Goal: Information Seeking & Learning: Find specific fact

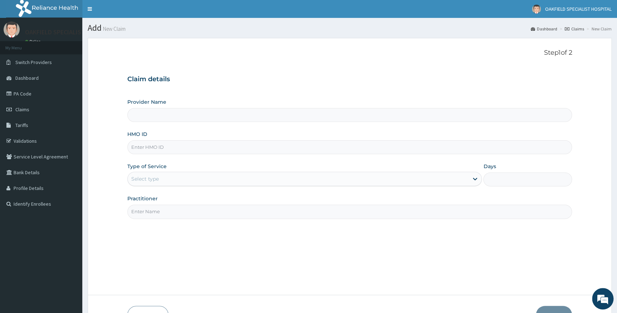
type input "Vinca Hospital Limited"
click at [24, 92] on link "PA Code" at bounding box center [41, 94] width 82 height 16
click at [28, 126] on span "Tariffs" at bounding box center [21, 125] width 13 height 6
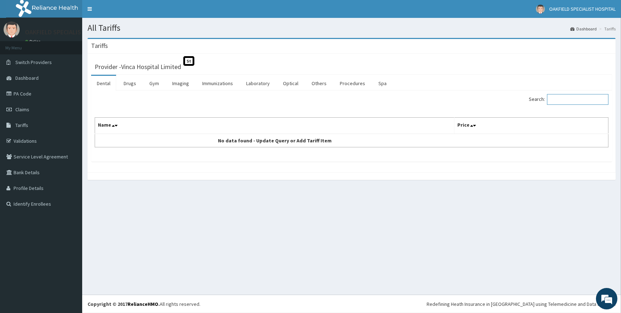
click at [559, 102] on input "Search:" at bounding box center [577, 99] width 61 height 11
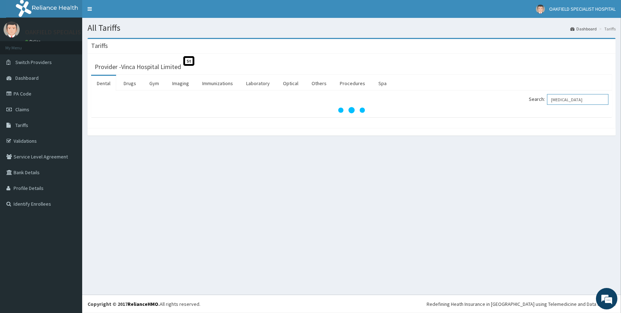
type input "[MEDICAL_DATA]"
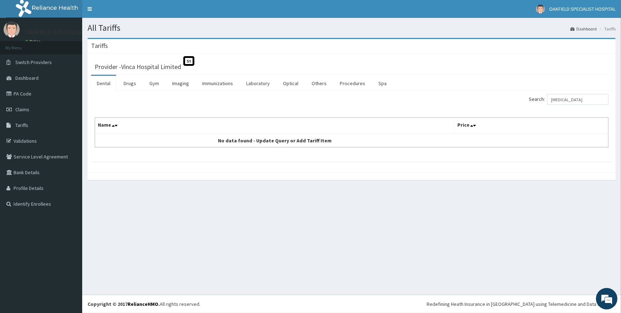
click at [546, 98] on label "Search: [MEDICAL_DATA]" at bounding box center [569, 99] width 80 height 11
click at [547, 98] on input "[MEDICAL_DATA]" at bounding box center [577, 99] width 61 height 11
click at [130, 81] on link "Drugs" at bounding box center [130, 83] width 24 height 15
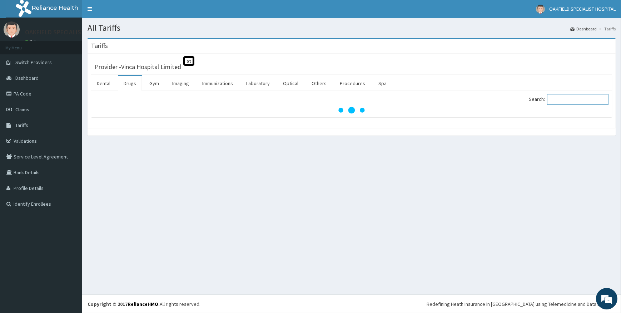
click at [561, 100] on input "Search:" at bounding box center [577, 99] width 61 height 11
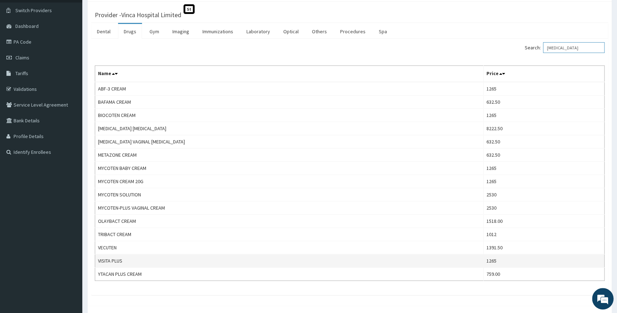
scroll to position [32, 0]
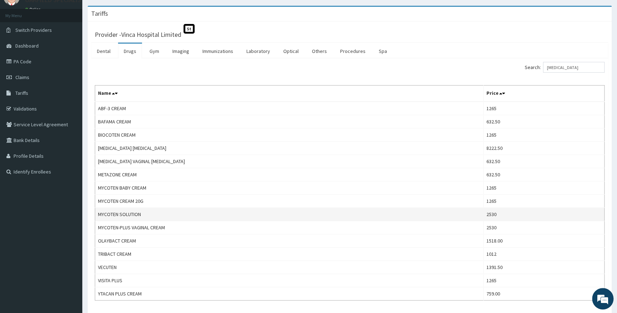
click at [152, 211] on td "MYCOTEN SOLUTION" at bounding box center [289, 214] width 388 height 13
click at [97, 213] on td "MYCOTEN SOLUTION" at bounding box center [289, 214] width 388 height 13
drag, startPoint x: 100, startPoint y: 212, endPoint x: 143, endPoint y: 215, distance: 43.0
click at [143, 215] on td "MYCOTEN SOLUTION" at bounding box center [289, 214] width 388 height 13
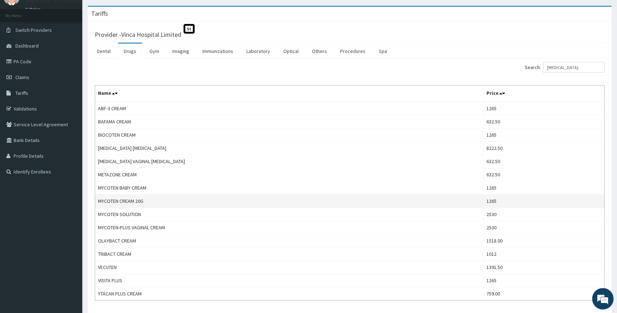
drag, startPoint x: 143, startPoint y: 215, endPoint x: 132, endPoint y: 199, distance: 19.4
click at [132, 199] on td "MYCOTEN CREAM 20G" at bounding box center [289, 200] width 388 height 13
drag, startPoint x: 97, startPoint y: 199, endPoint x: 144, endPoint y: 203, distance: 47.4
click at [144, 203] on td "MYCOTEN CREAM 20G" at bounding box center [289, 200] width 388 height 13
copy td "MYCOTEN CREAM 20G"
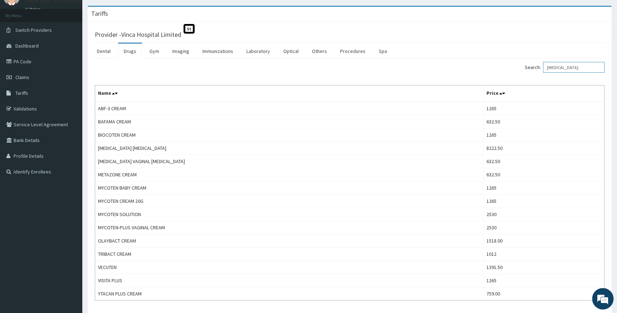
click at [580, 65] on input "[MEDICAL_DATA]" at bounding box center [573, 67] width 61 height 11
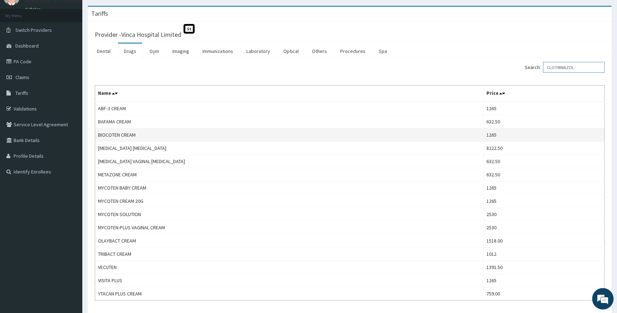
scroll to position [0, 0]
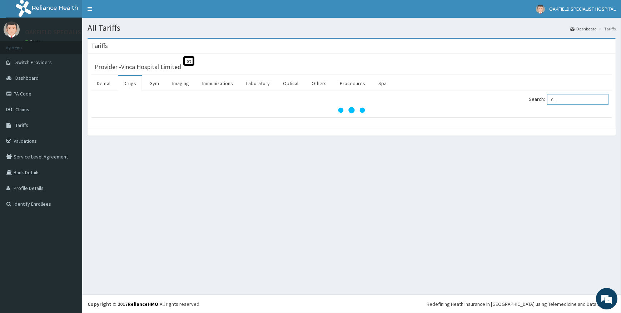
type input "C"
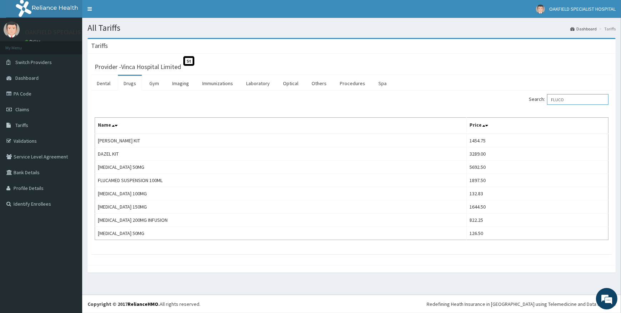
type input "FLUCO"
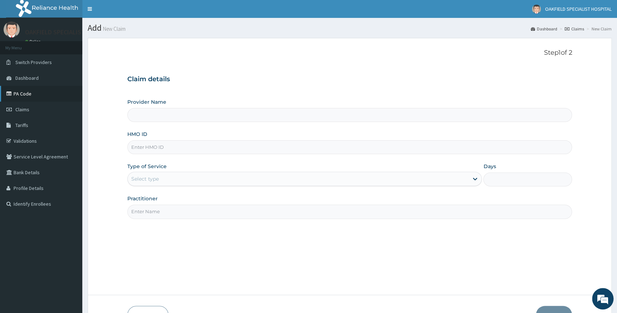
click at [30, 92] on link "PA Code" at bounding box center [41, 94] width 82 height 16
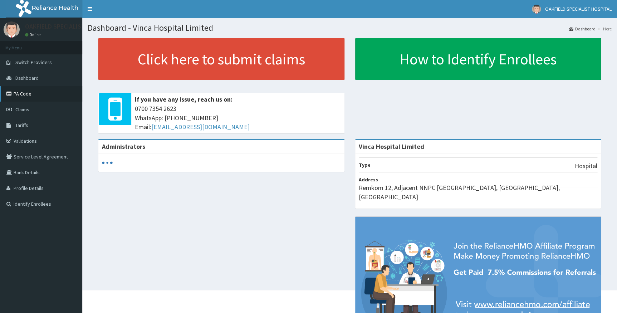
click at [28, 92] on link "PA Code" at bounding box center [41, 94] width 82 height 16
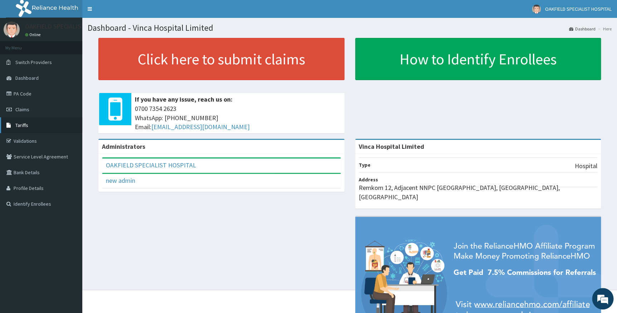
click at [24, 122] on span "Tariffs" at bounding box center [21, 125] width 13 height 6
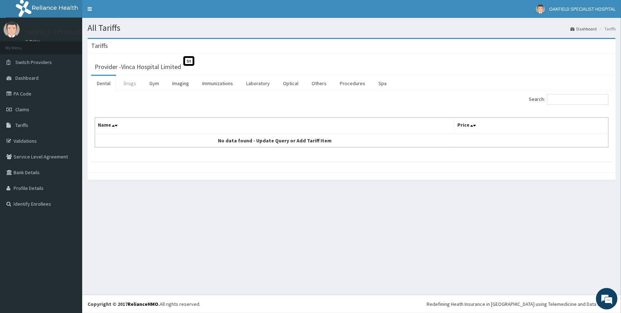
click at [132, 87] on link "Drugs" at bounding box center [130, 83] width 24 height 15
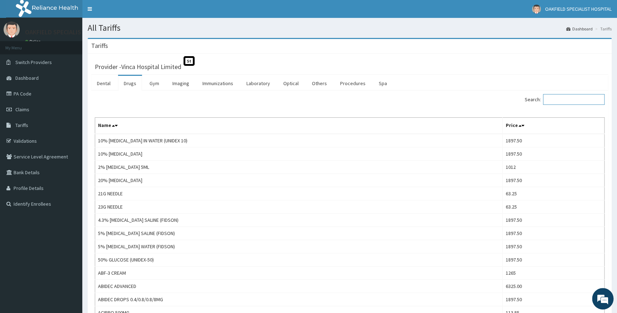
click at [572, 101] on input "Search:" at bounding box center [573, 99] width 61 height 11
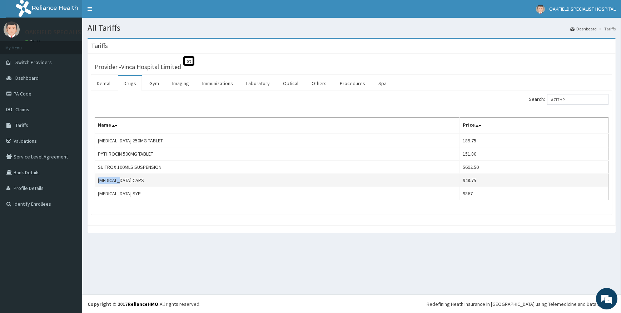
drag, startPoint x: 97, startPoint y: 180, endPoint x: 123, endPoint y: 178, distance: 26.5
click at [123, 178] on td "ZITHROMAX CAPS" at bounding box center [277, 180] width 365 height 13
copy td "ZITHROMAX"
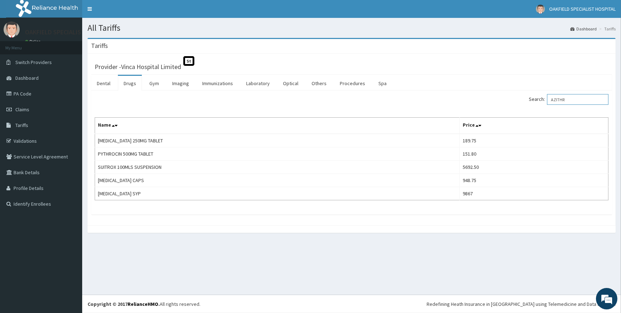
click at [573, 100] on input "AZITHR" at bounding box center [577, 99] width 61 height 11
type input "A"
paste input "LEVICETIRIZINE"
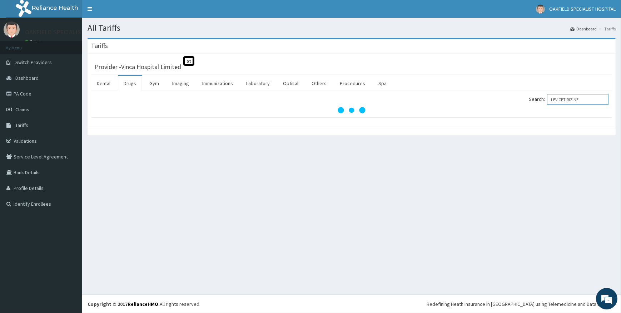
click at [565, 98] on input "LEVICETIRIZINE" at bounding box center [577, 99] width 61 height 11
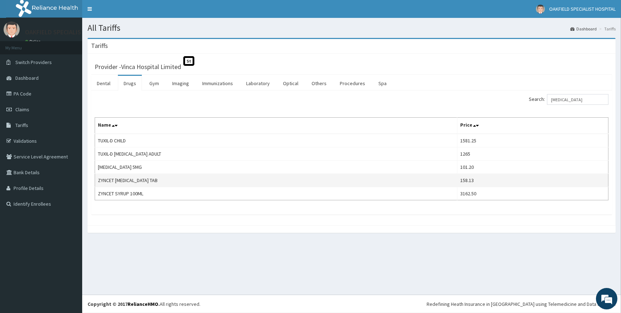
drag, startPoint x: 97, startPoint y: 178, endPoint x: 180, endPoint y: 180, distance: 82.9
click at [180, 180] on td "ZYNCET CETIRIZINE HYDROCHLORIDE TAB" at bounding box center [276, 180] width 362 height 13
drag, startPoint x: 180, startPoint y: 180, endPoint x: 244, endPoint y: 184, distance: 63.8
click at [244, 184] on td "ZYNCET CETIRIZINE HYDROCHLORIDE TAB" at bounding box center [276, 180] width 362 height 13
drag, startPoint x: 98, startPoint y: 178, endPoint x: 186, endPoint y: 180, distance: 88.3
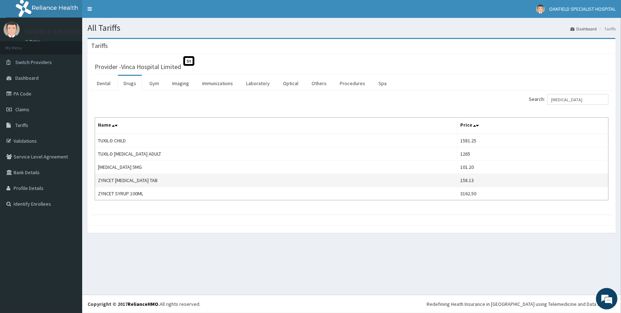
click at [186, 180] on td "ZYNCET CETIRIZINE HYDROCHLORIDE TAB" at bounding box center [276, 180] width 362 height 13
copy td "ZYNCET CETIRIZINE HYDROCHLORIDE TAB"
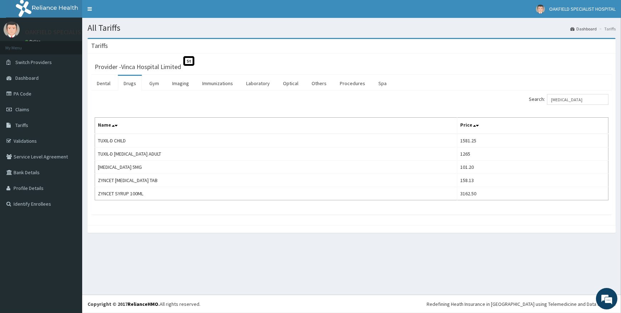
copy td "ZYNCET CETIRIZINE HYDROCHLORIDE TAB"
click at [580, 97] on input "CETIRIZINE" at bounding box center [577, 99] width 61 height 11
type input "C"
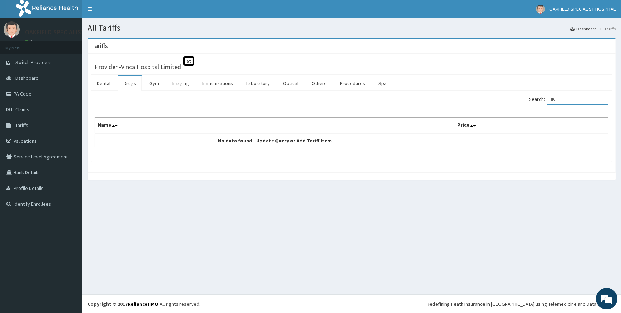
type input "I"
paste input "IBUPROFEN 400MG BD X 4/7"
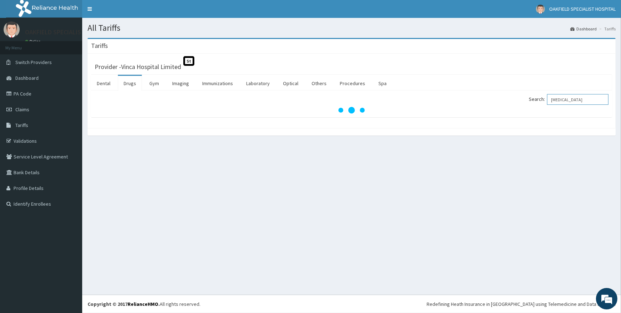
type input "IBUPROFEN"
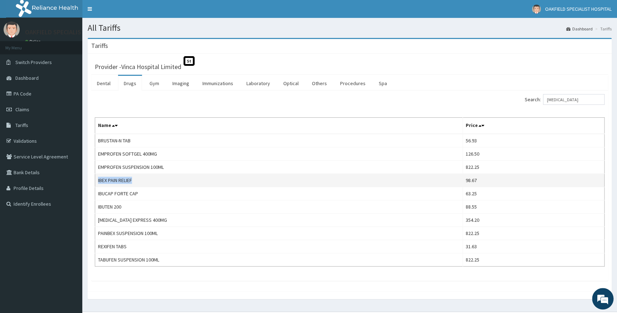
drag, startPoint x: 98, startPoint y: 178, endPoint x: 134, endPoint y: 184, distance: 36.2
click at [134, 184] on td "IBEX PAIN RELIEF" at bounding box center [278, 180] width 367 height 13
copy td "IBEX PAIN RELIEF"
